Goal: Information Seeking & Learning: Find specific fact

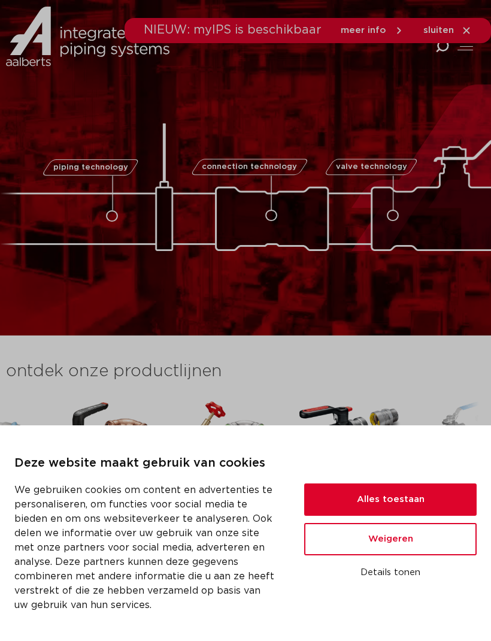
click at [442, 50] on icon at bounding box center [442, 46] width 17 height 17
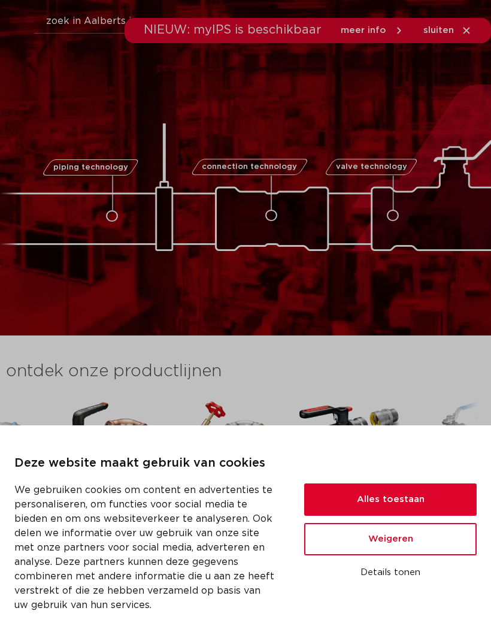
click at [440, 28] on span "sluiten" at bounding box center [439, 30] width 31 height 9
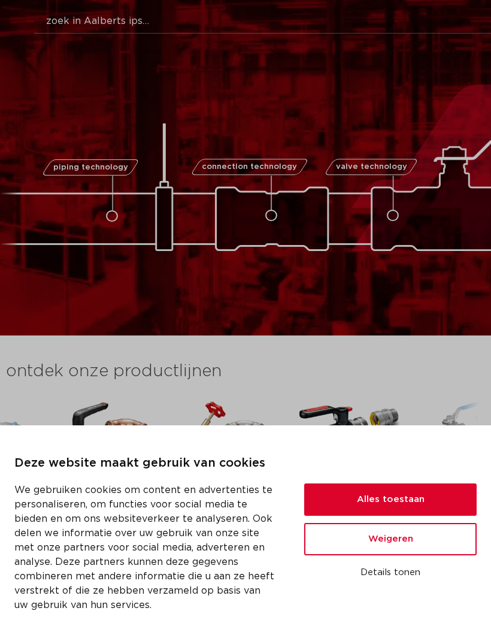
click at [186, 33] on input "Zoeken" at bounding box center [265, 22] width 463 height 24
type input "Bocht"
click at [267, 19] on button "Zoeken" at bounding box center [267, 19] width 488 height 19
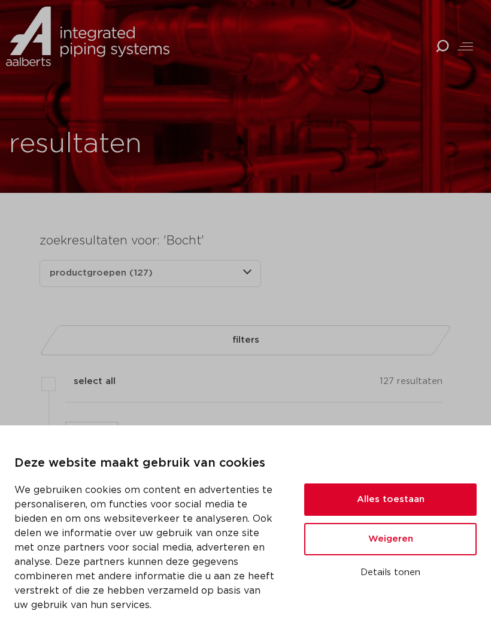
click at [423, 497] on button "Alles toestaan" at bounding box center [390, 499] width 173 height 32
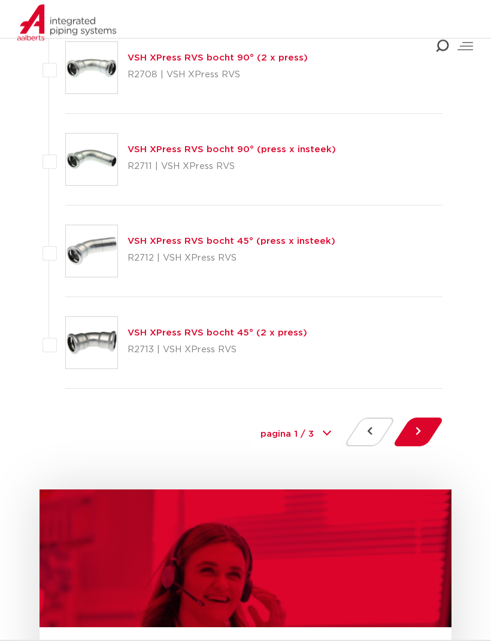
scroll to position [5514, 0]
click at [418, 430] on button at bounding box center [418, 432] width 34 height 29
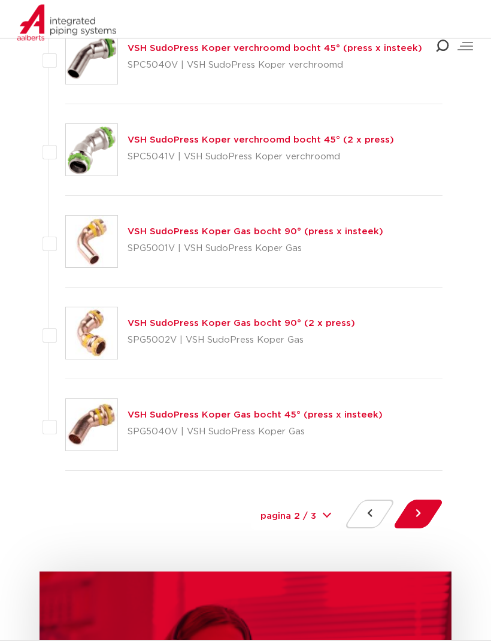
scroll to position [5432, 0]
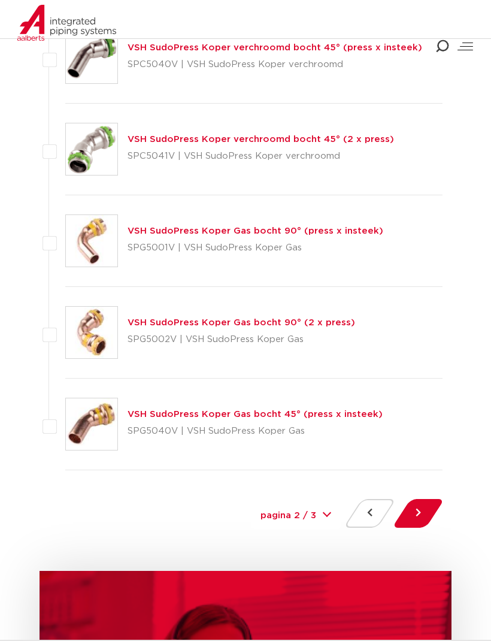
click at [427, 506] on button at bounding box center [418, 513] width 34 height 29
